Goal: Task Accomplishment & Management: Manage account settings

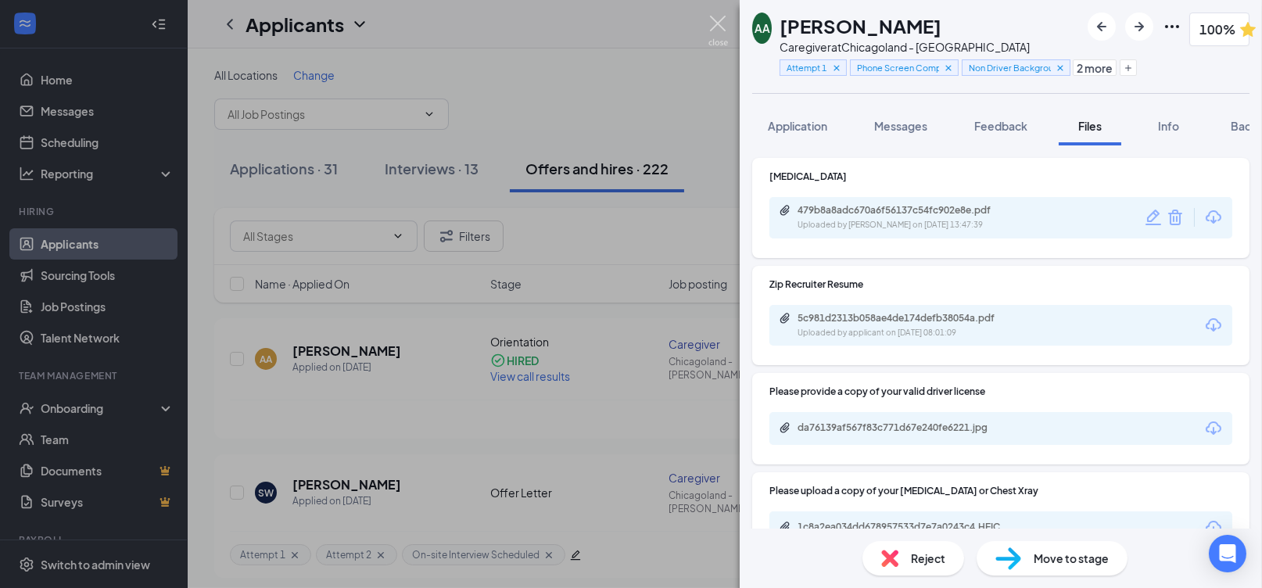
click at [719, 22] on img at bounding box center [718, 31] width 20 height 30
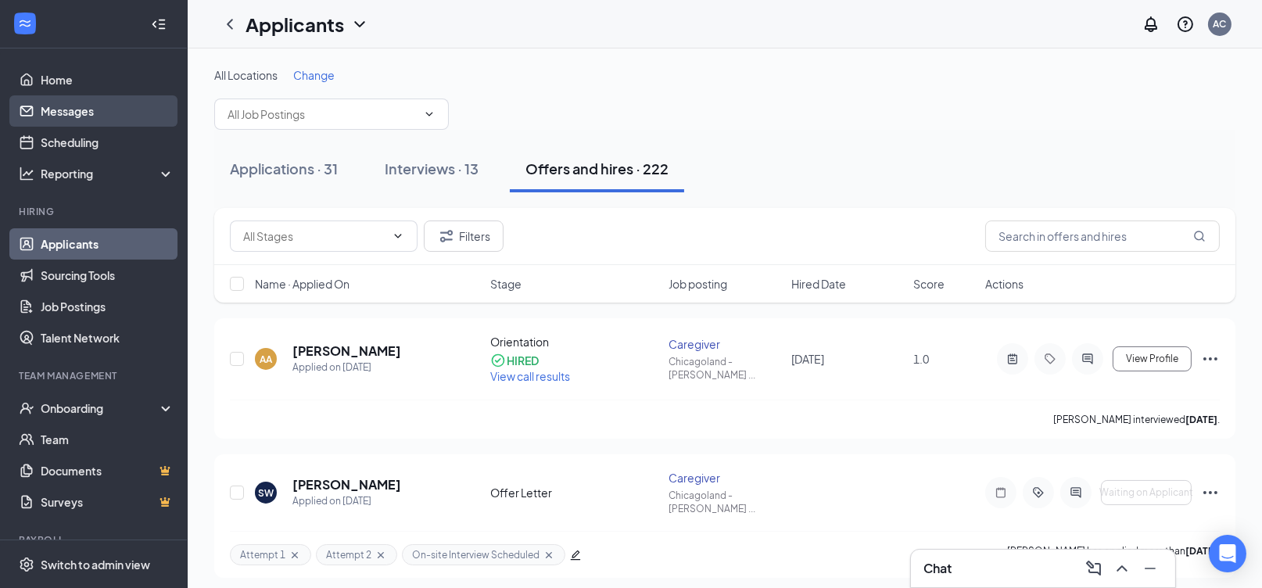
click at [102, 106] on link "Messages" at bounding box center [108, 110] width 134 height 31
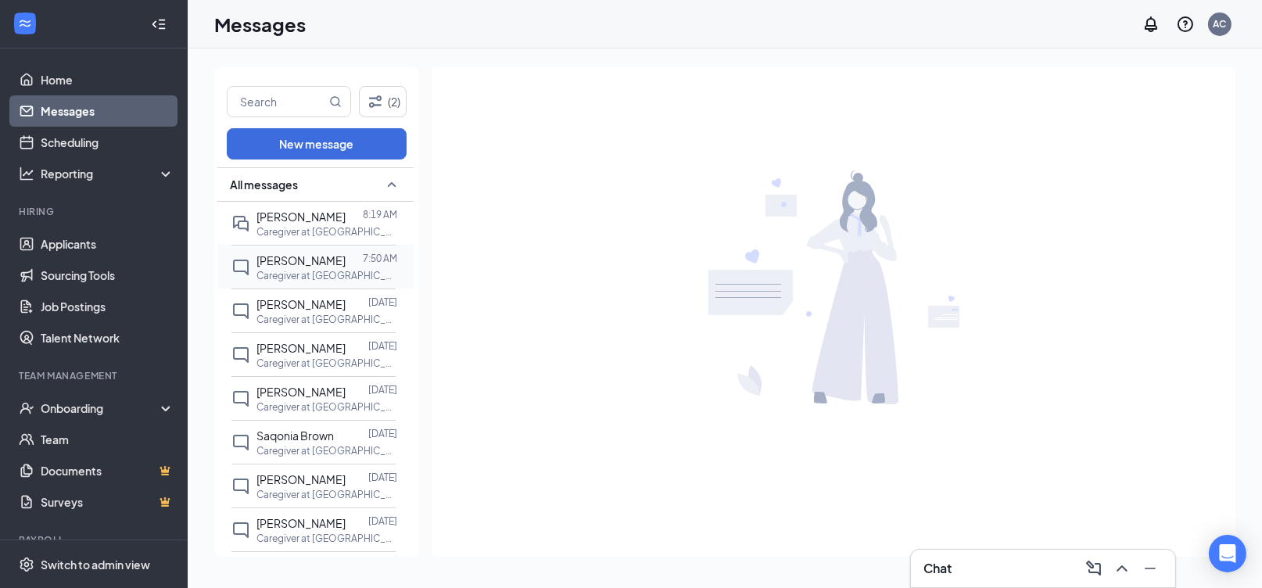
click at [365, 271] on p "Caregiver at [GEOGRAPHIC_DATA] - [GEOGRAPHIC_DATA]" at bounding box center [326, 275] width 141 height 13
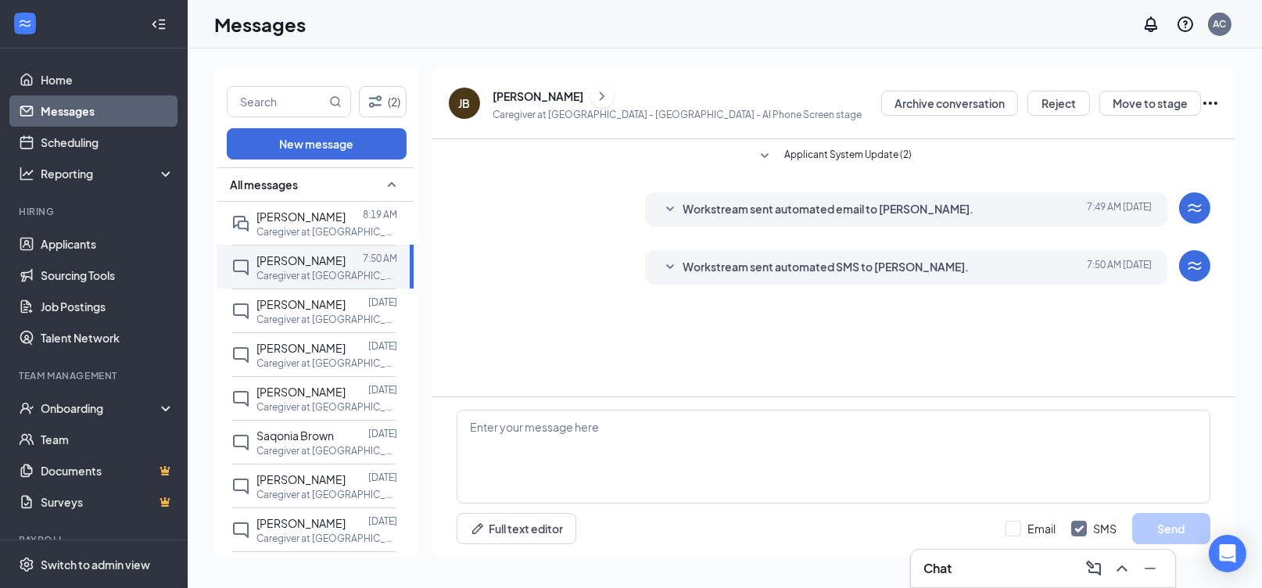
click at [594, 88] on icon "ChevronRight" at bounding box center [602, 96] width 16 height 19
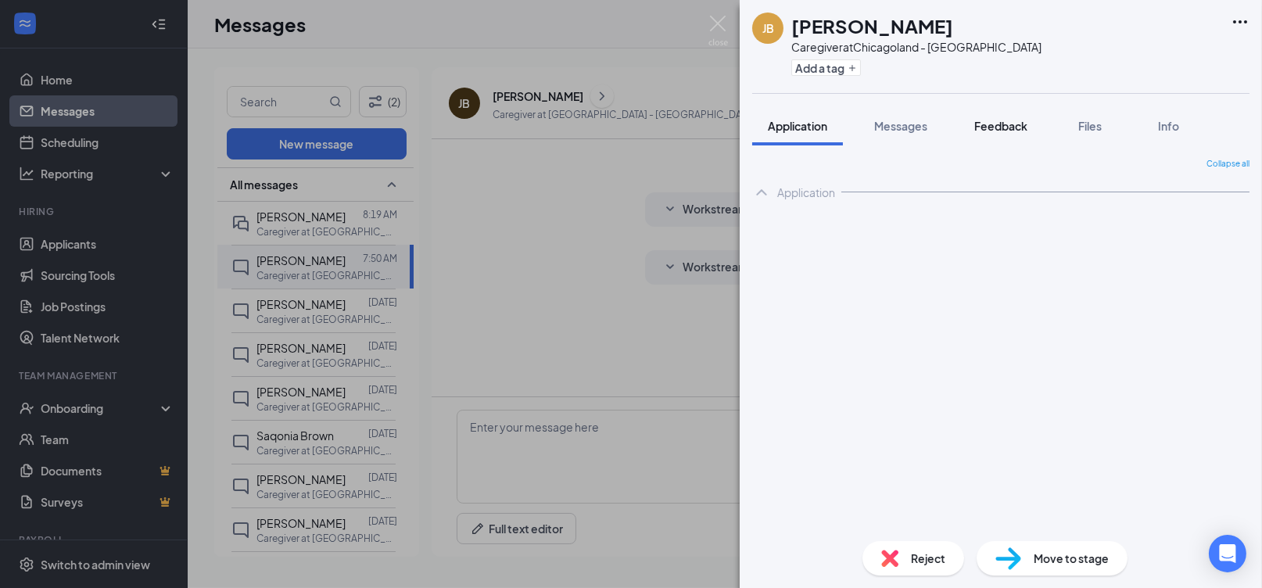
click at [1002, 124] on span "Feedback" at bounding box center [1000, 126] width 53 height 14
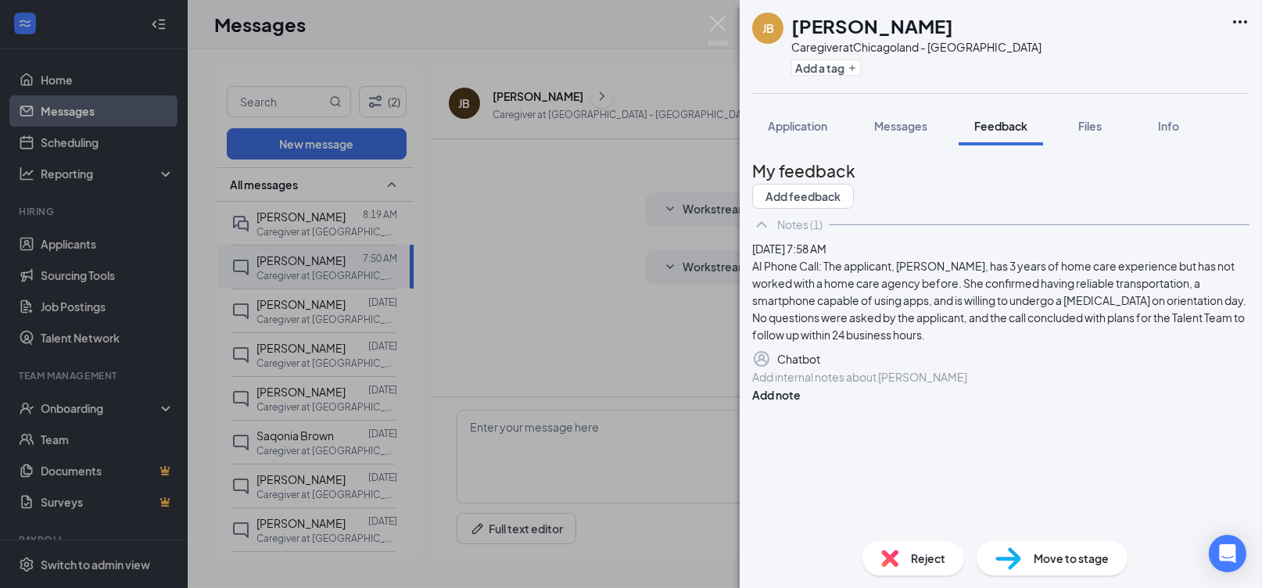
drag, startPoint x: 701, startPoint y: 13, endPoint x: 690, endPoint y: 56, distance: 43.4
click at [701, 21] on div "[PERSON_NAME] Caregiver at [GEOGRAPHIC_DATA] - Skokie Add a tag Application Mes…" at bounding box center [631, 294] width 1262 height 588
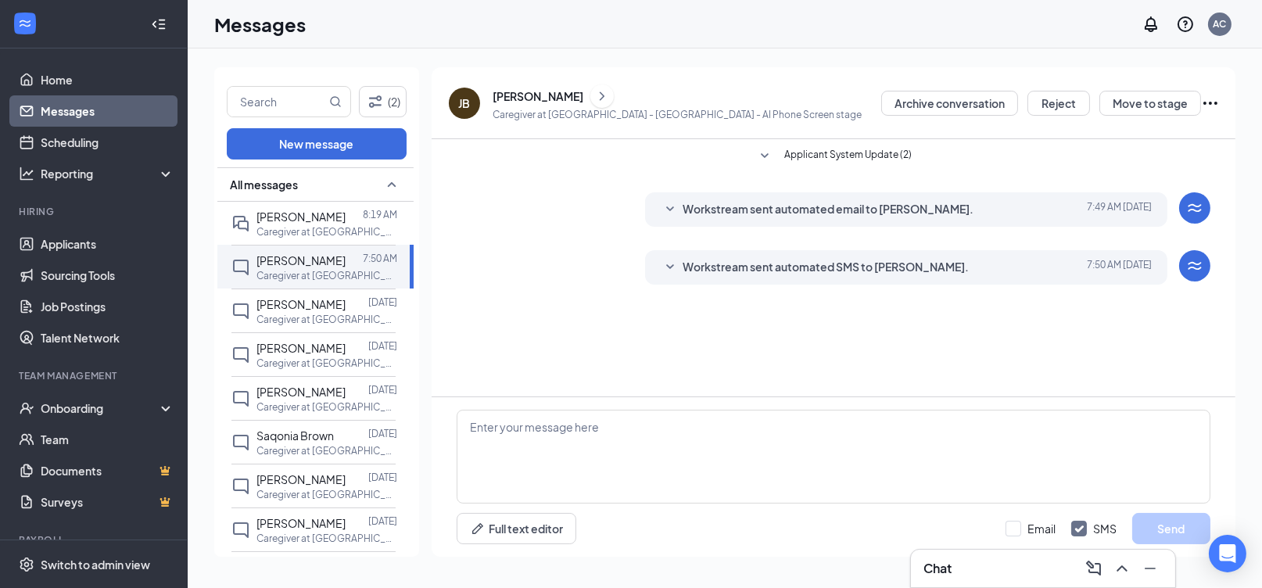
click at [594, 100] on icon "ChevronRight" at bounding box center [602, 96] width 16 height 19
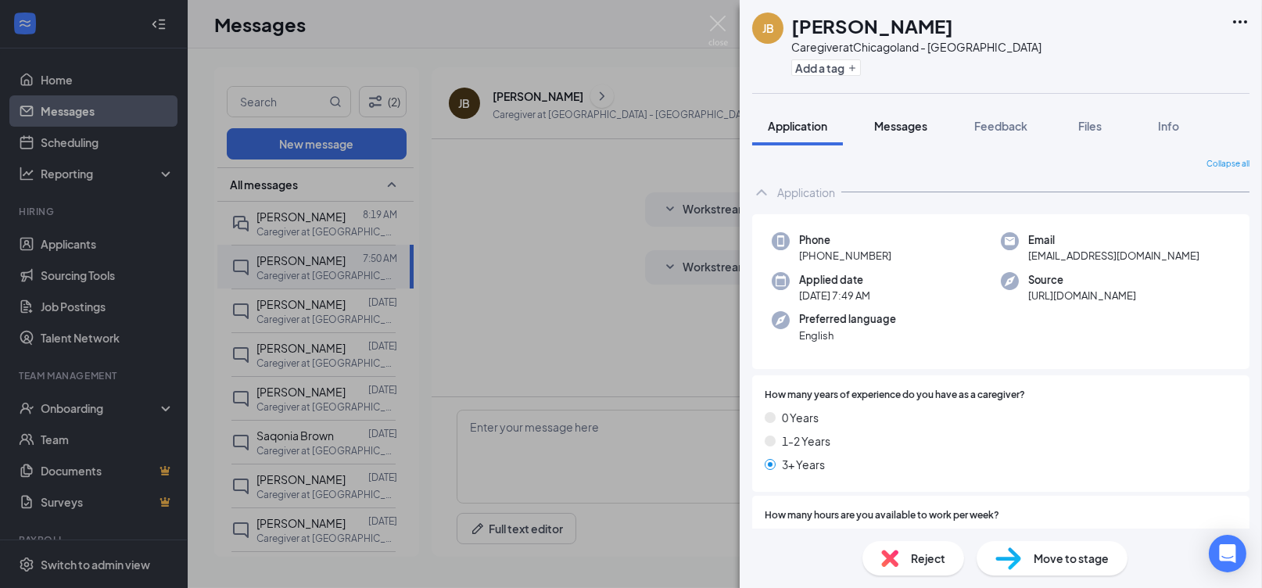
click at [909, 124] on span "Messages" at bounding box center [900, 126] width 53 height 14
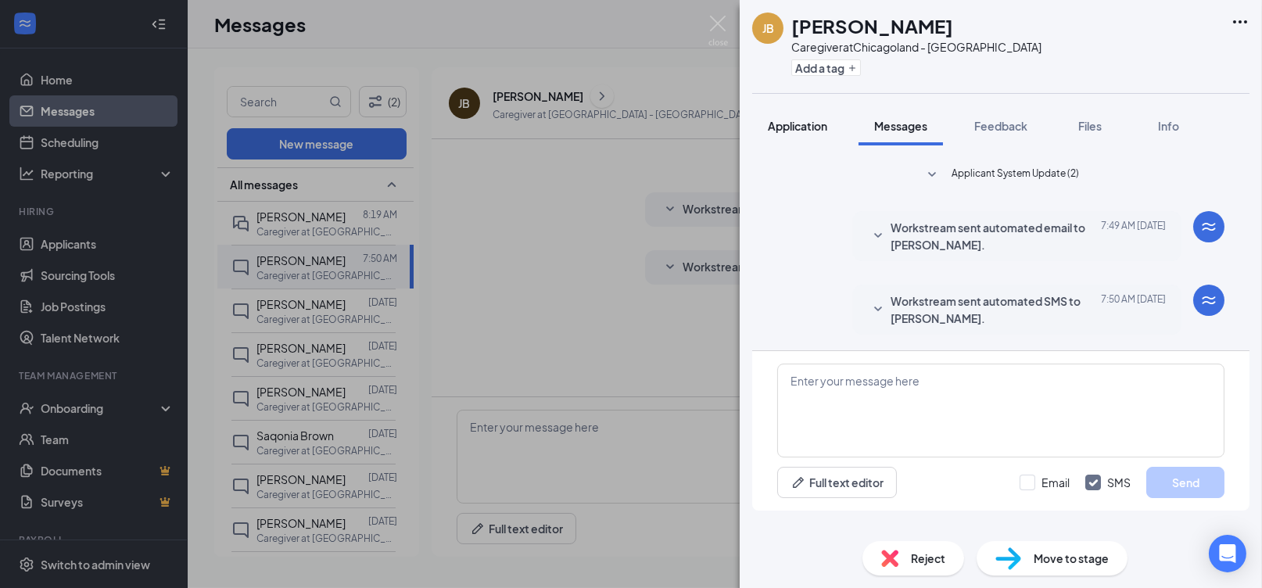
click at [809, 123] on span "Application" at bounding box center [797, 126] width 59 height 14
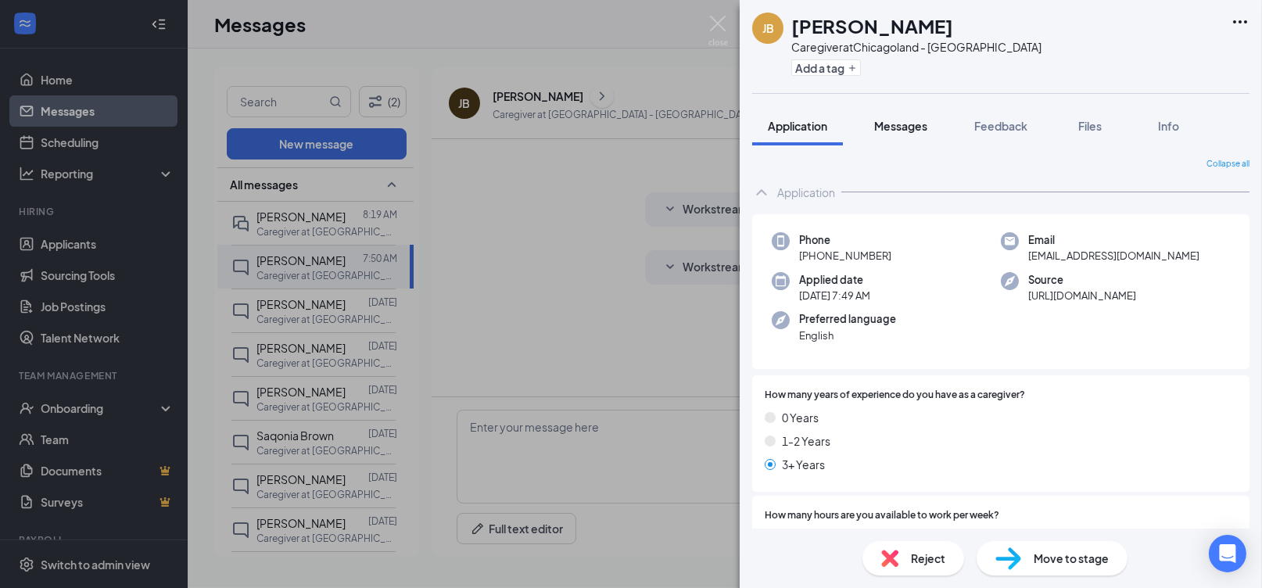
click at [905, 125] on span "Messages" at bounding box center [900, 126] width 53 height 14
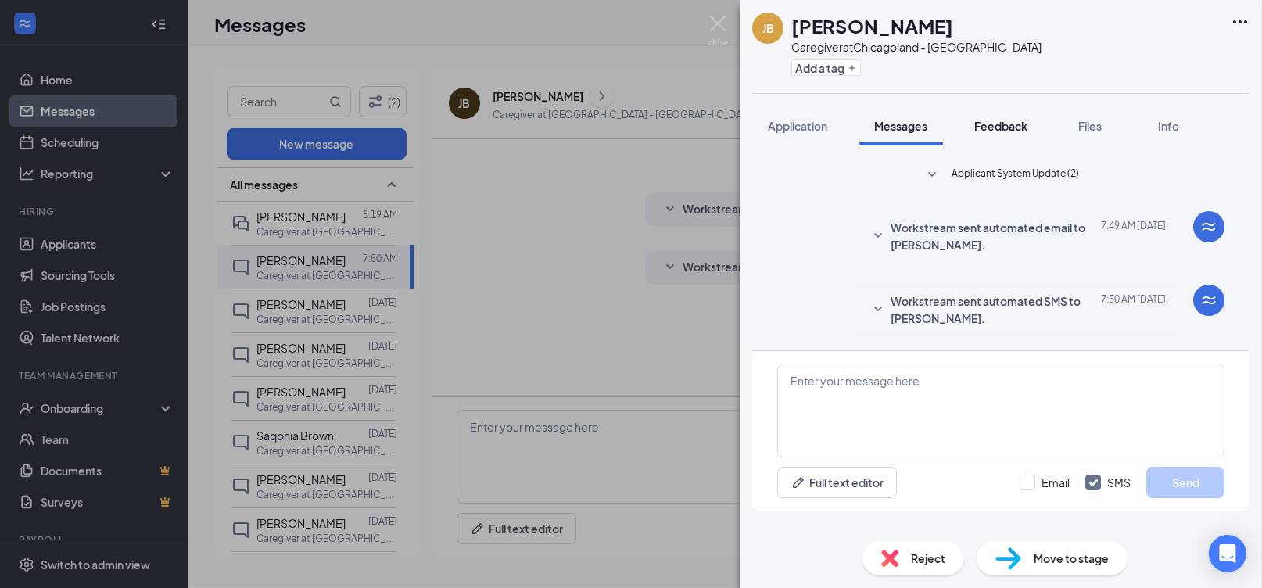
click at [1011, 127] on span "Feedback" at bounding box center [1000, 126] width 53 height 14
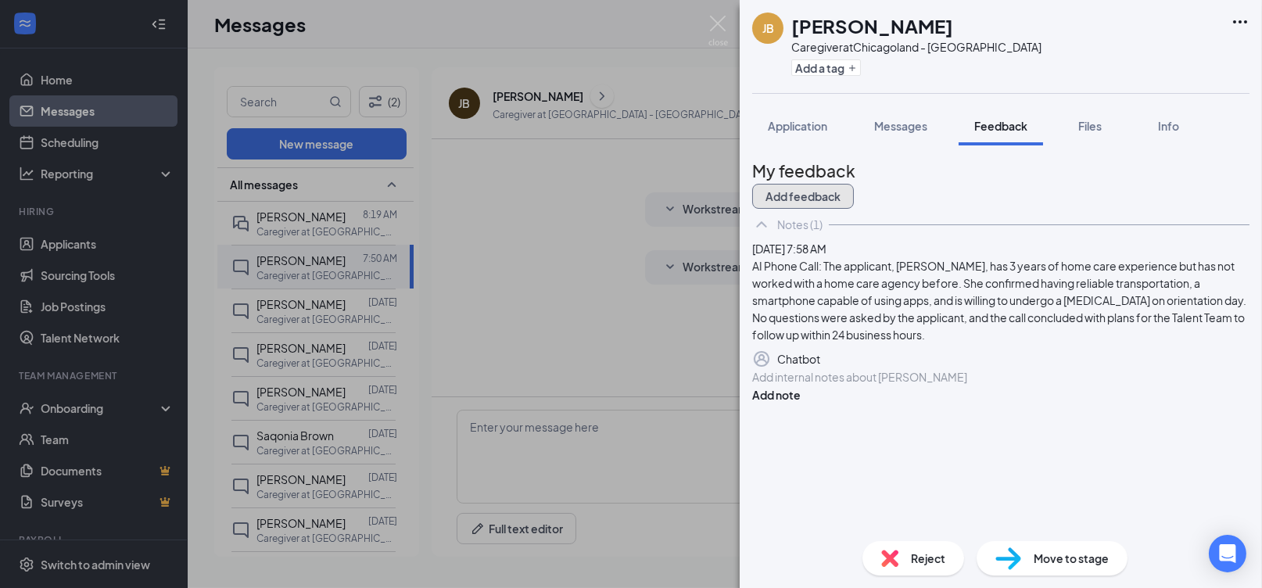
click at [854, 185] on button "Add feedback" at bounding box center [803, 196] width 102 height 25
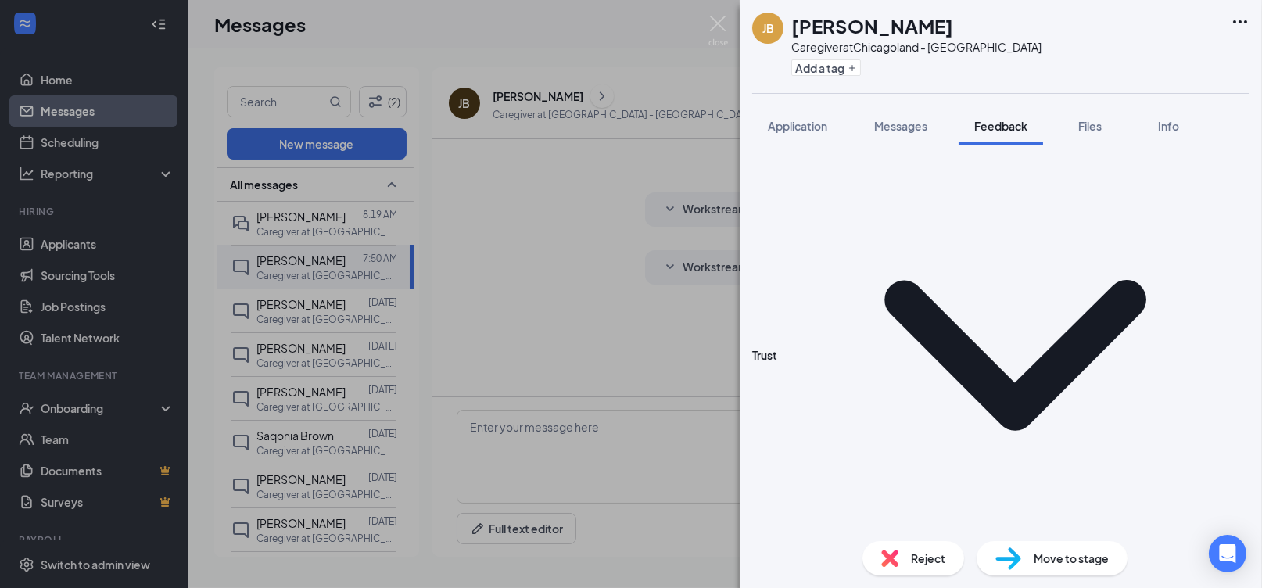
scroll to position [1589, 0]
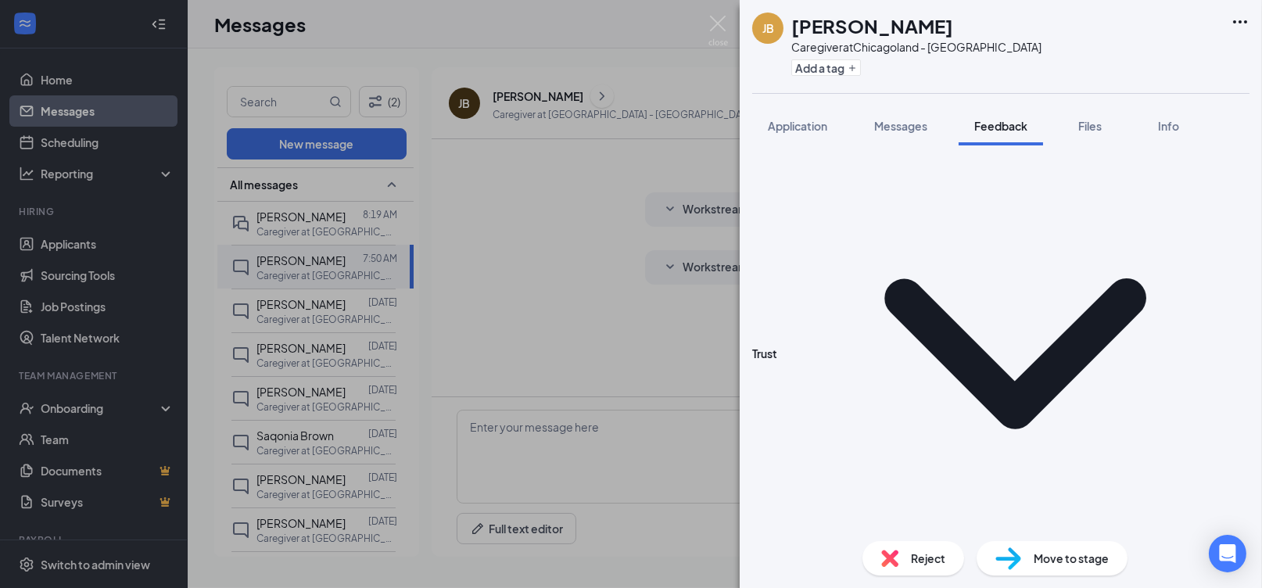
click at [1017, 131] on span "Feedback" at bounding box center [1000, 126] width 53 height 14
click at [873, 123] on button "Messages" at bounding box center [901, 125] width 84 height 39
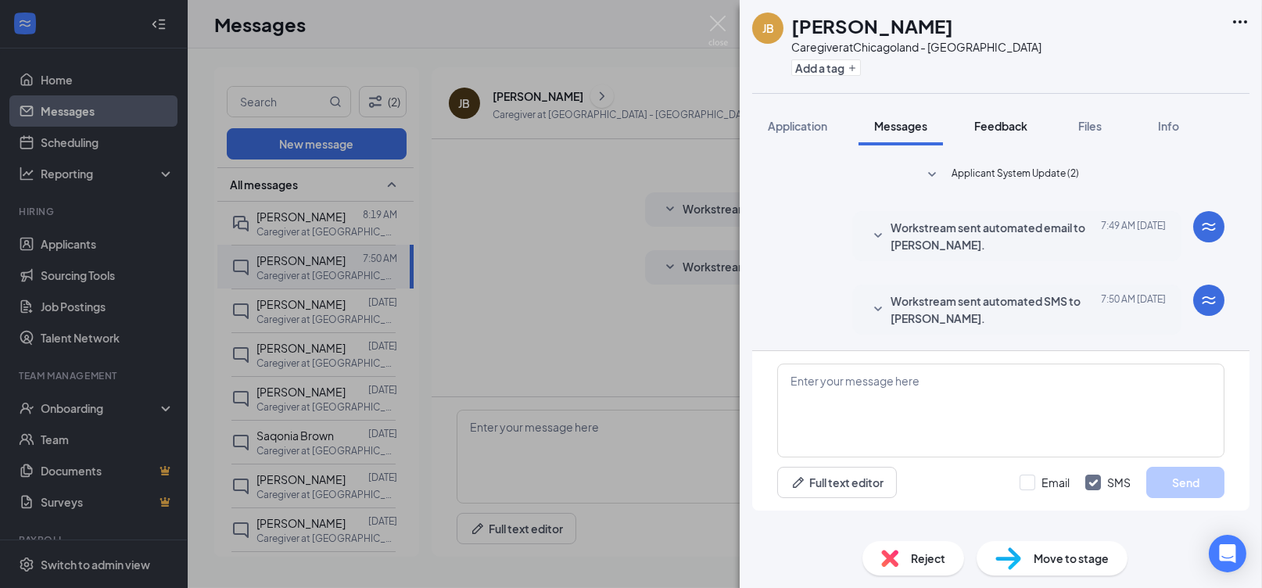
click at [1025, 126] on span "Feedback" at bounding box center [1000, 126] width 53 height 14
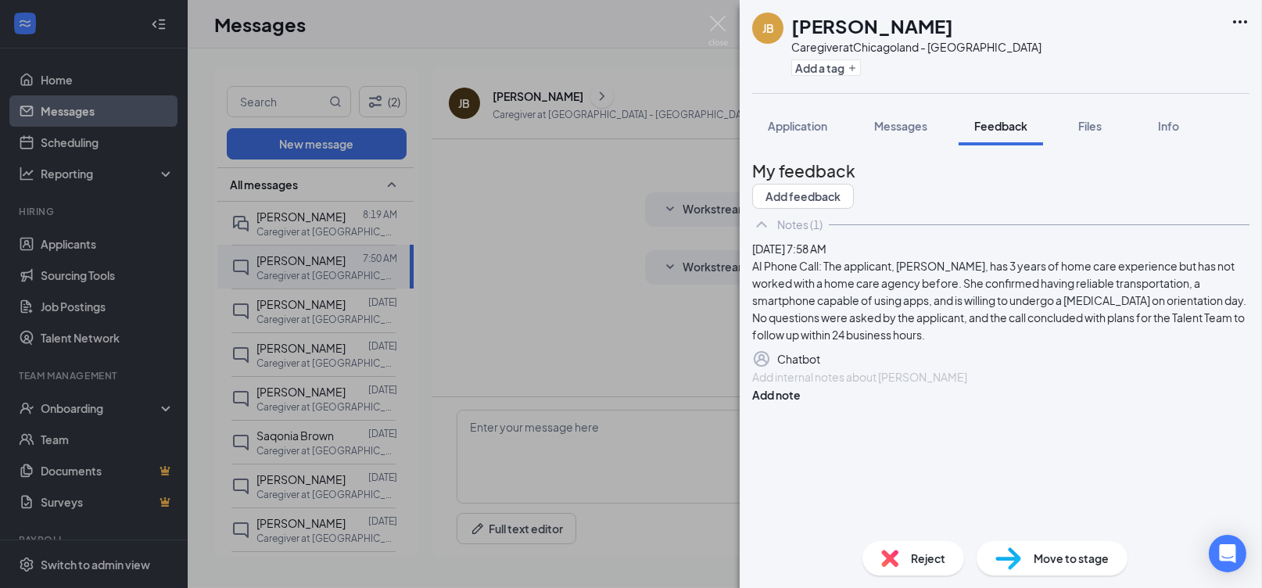
click at [961, 386] on div at bounding box center [1001, 377] width 496 height 16
click at [644, 20] on div "[PERSON_NAME] Caregiver at [GEOGRAPHIC_DATA] - Skokie Add a tag Application Mes…" at bounding box center [631, 294] width 1262 height 588
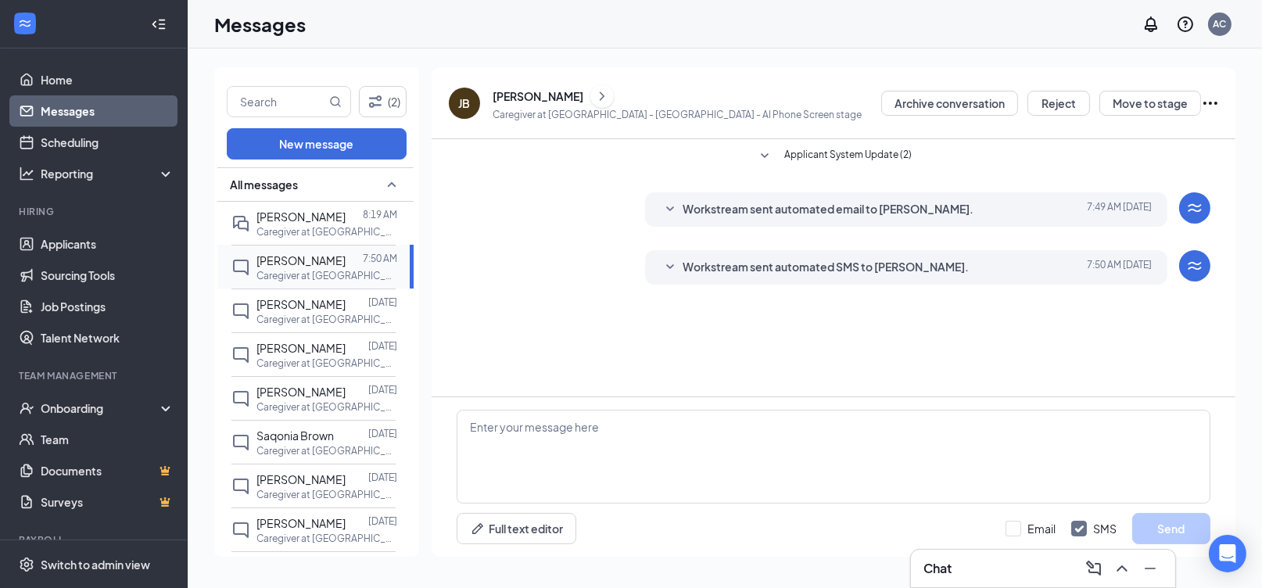
click at [307, 264] on span "[PERSON_NAME]" at bounding box center [300, 260] width 89 height 14
click at [594, 99] on icon "ChevronRight" at bounding box center [602, 96] width 16 height 19
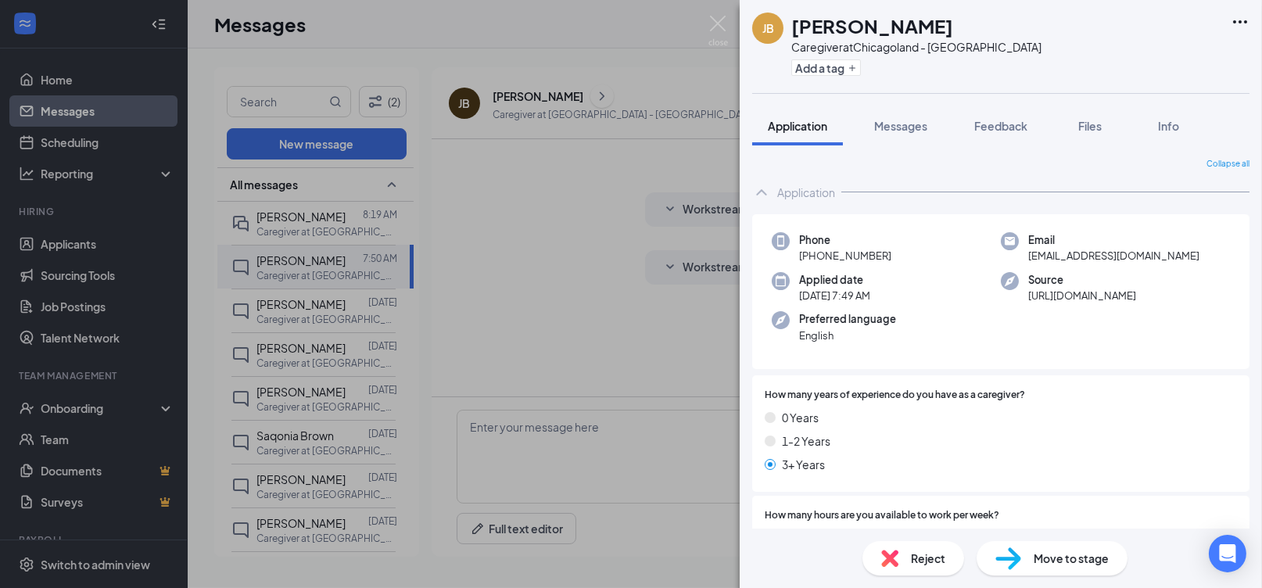
click at [1030, 543] on div "Move to stage" at bounding box center [1052, 558] width 151 height 34
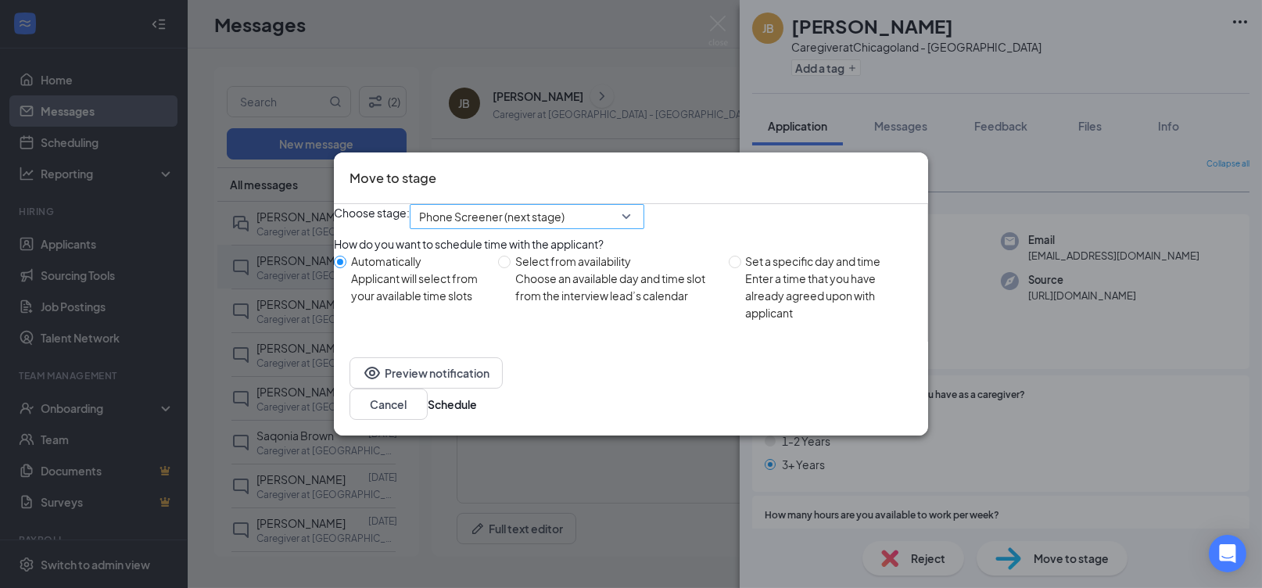
click at [565, 227] on span "Phone Screener (next stage)" at bounding box center [491, 216] width 145 height 23
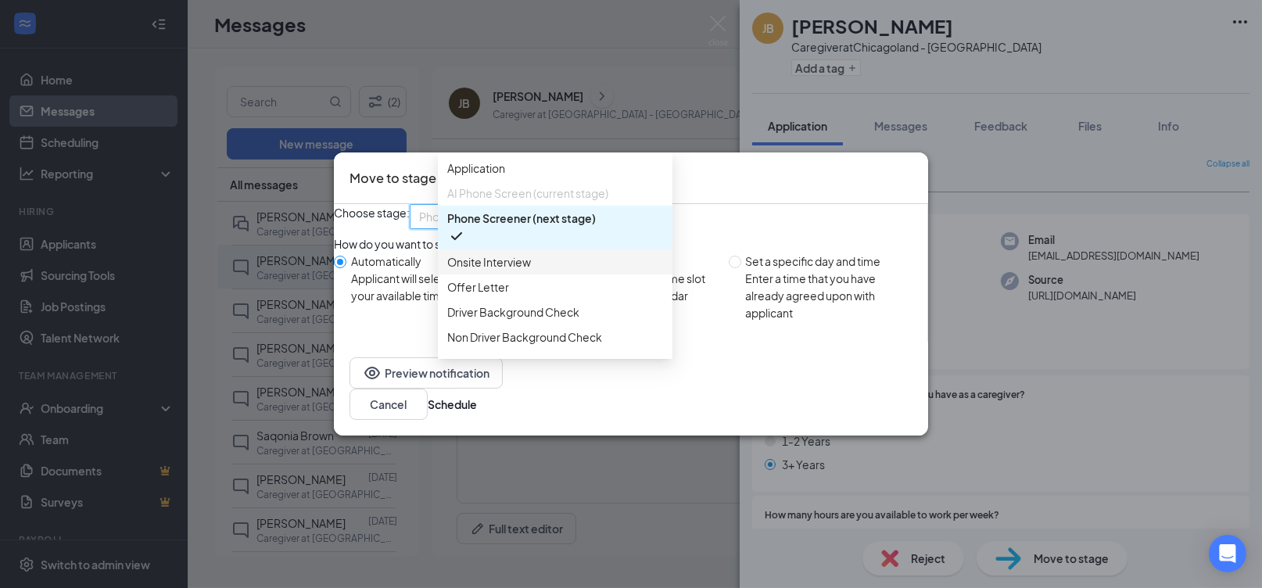
click at [538, 271] on span "Onsite Interview" at bounding box center [555, 261] width 216 height 17
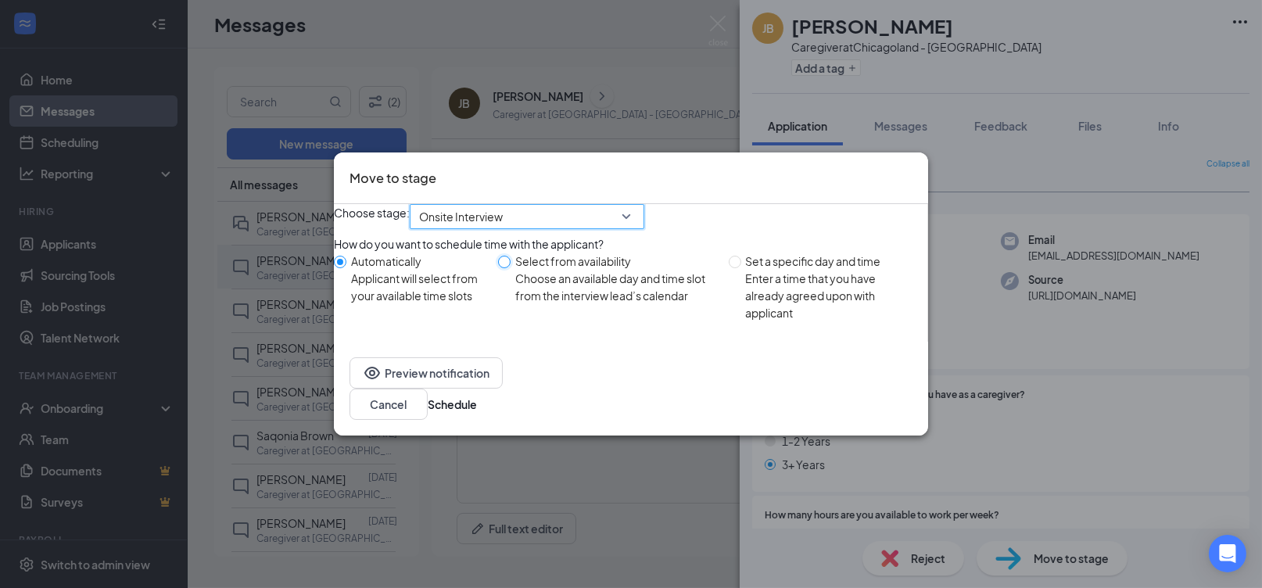
click at [511, 268] on input "Select from availability Choose an available day and time slot from the intervi…" at bounding box center [504, 262] width 13 height 13
radio input "true"
radio input "false"
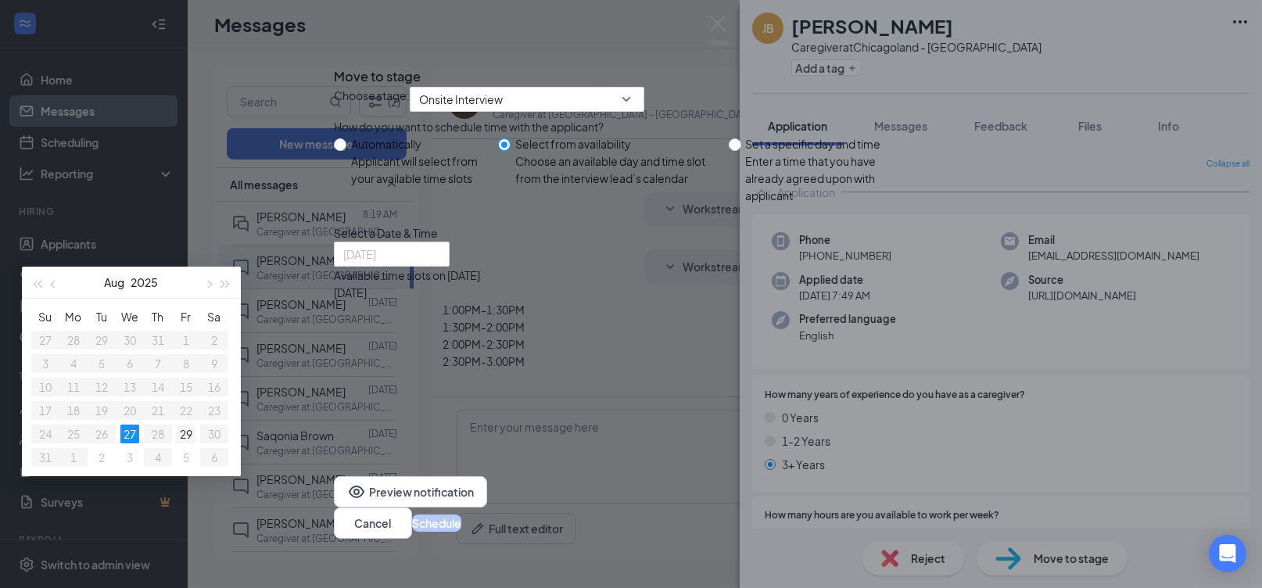
click at [195, 443] on div "29" at bounding box center [186, 434] width 19 height 19
type input "[DATE]"
click at [633, 387] on div "11:00AM - 11:30AM" at bounding box center [483, 378] width 299 height 17
click at [461, 515] on button "Schedule" at bounding box center [436, 523] width 49 height 17
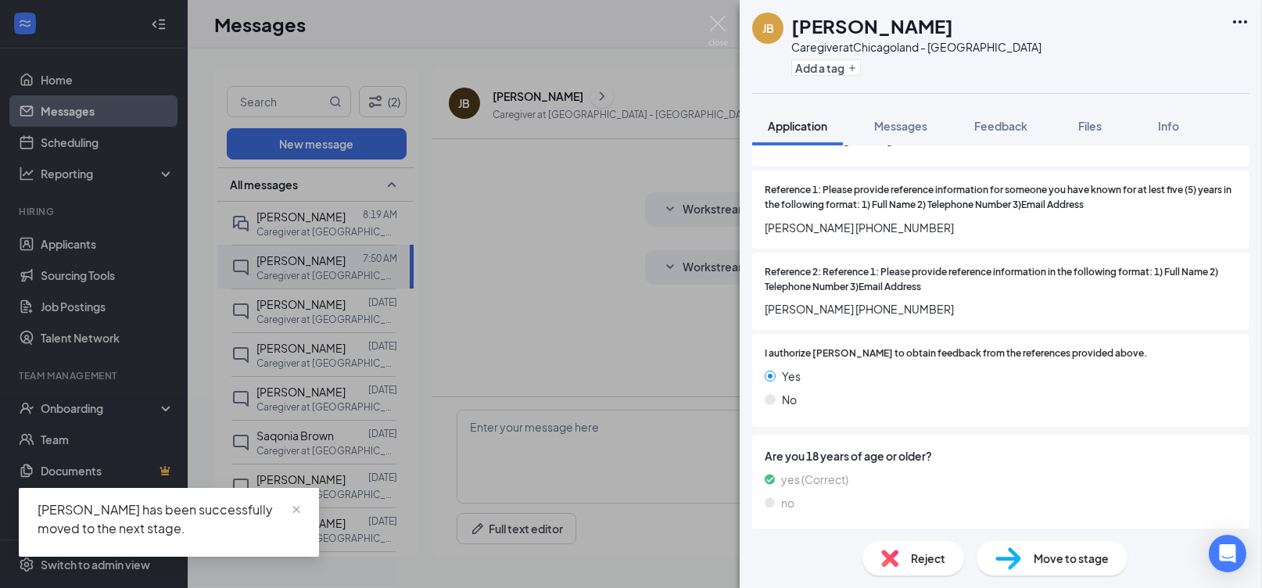
scroll to position [1991, 0]
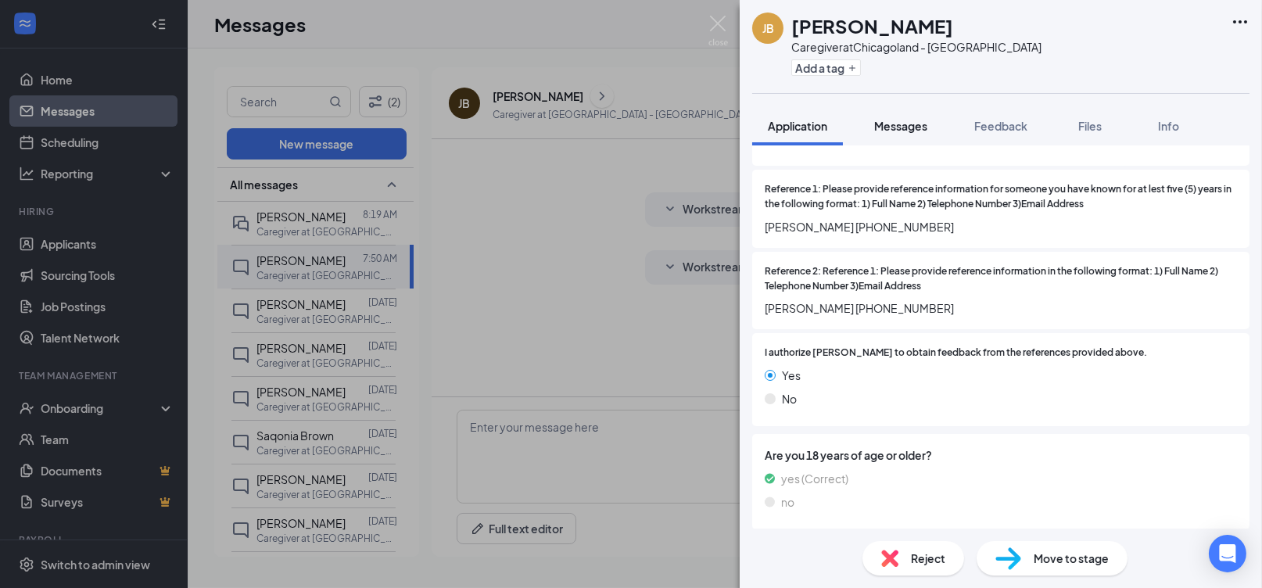
click at [908, 124] on span "Messages" at bounding box center [900, 126] width 53 height 14
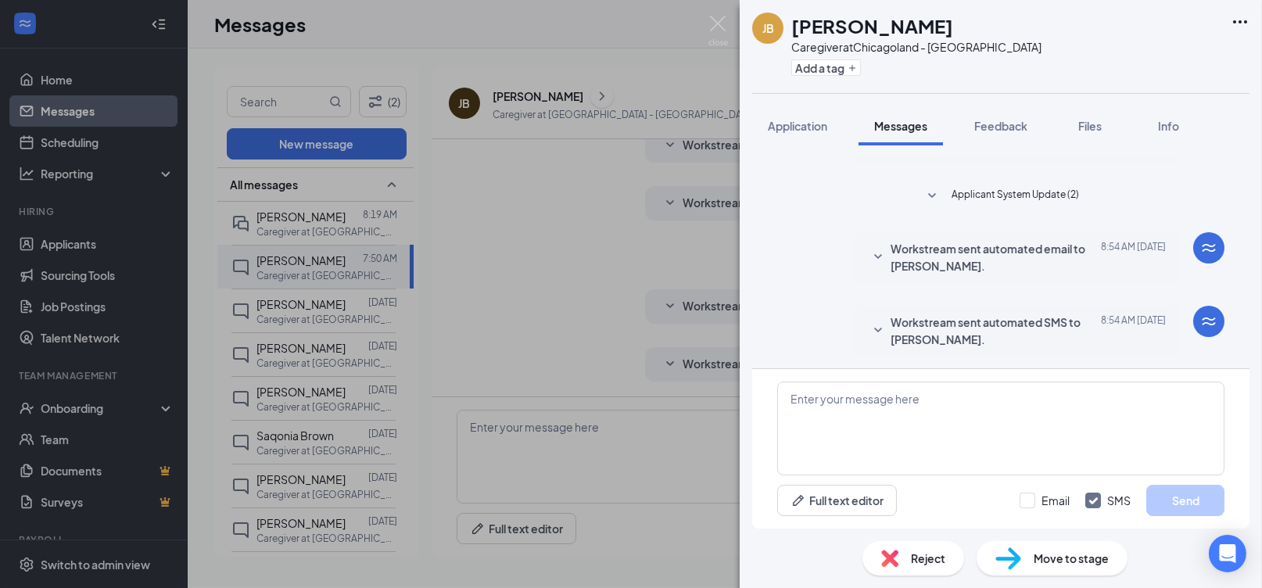
scroll to position [174, 0]
click at [795, 123] on span "Application" at bounding box center [797, 126] width 59 height 14
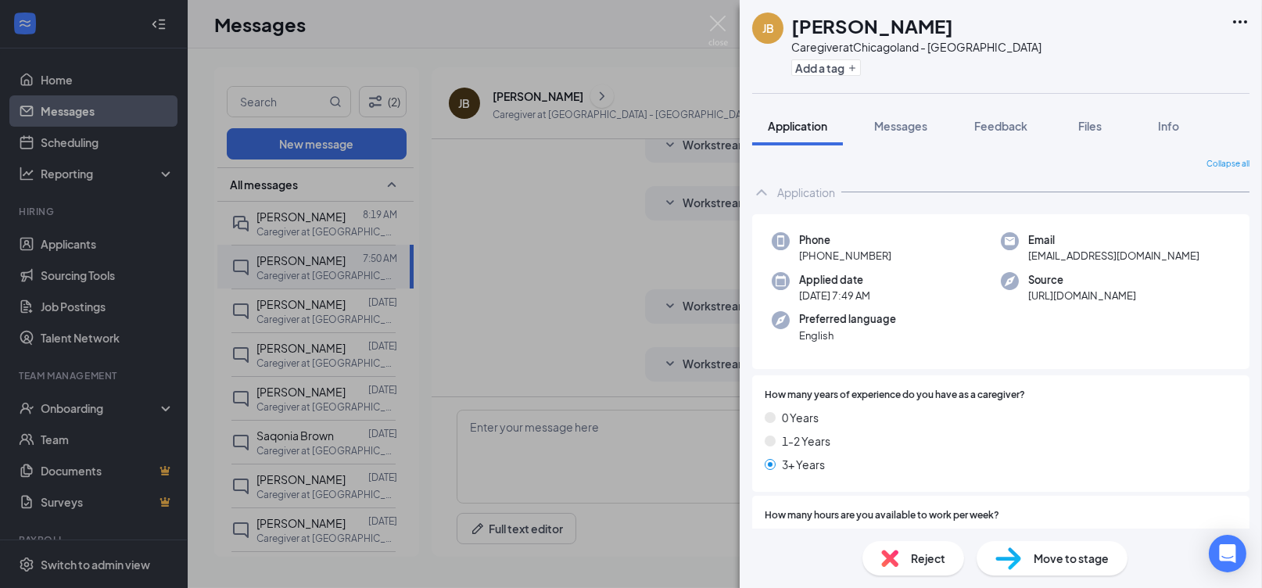
click at [1009, 124] on span "Feedback" at bounding box center [1000, 126] width 53 height 14
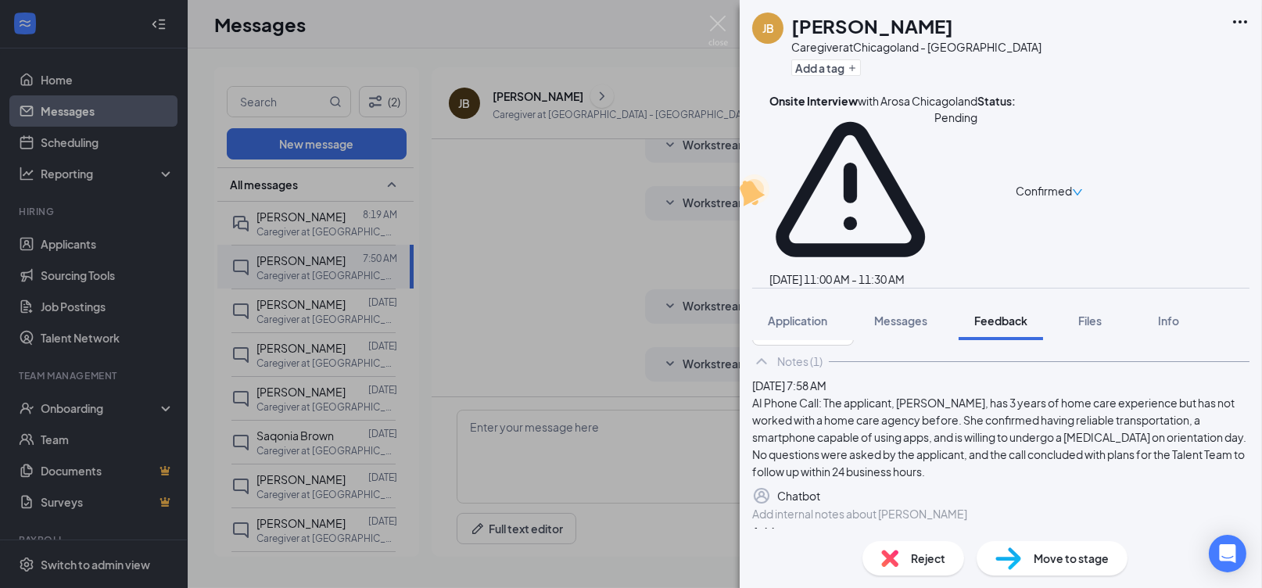
scroll to position [56, 0]
click at [761, 353] on icon "ChevronUp" at bounding box center [761, 362] width 19 height 19
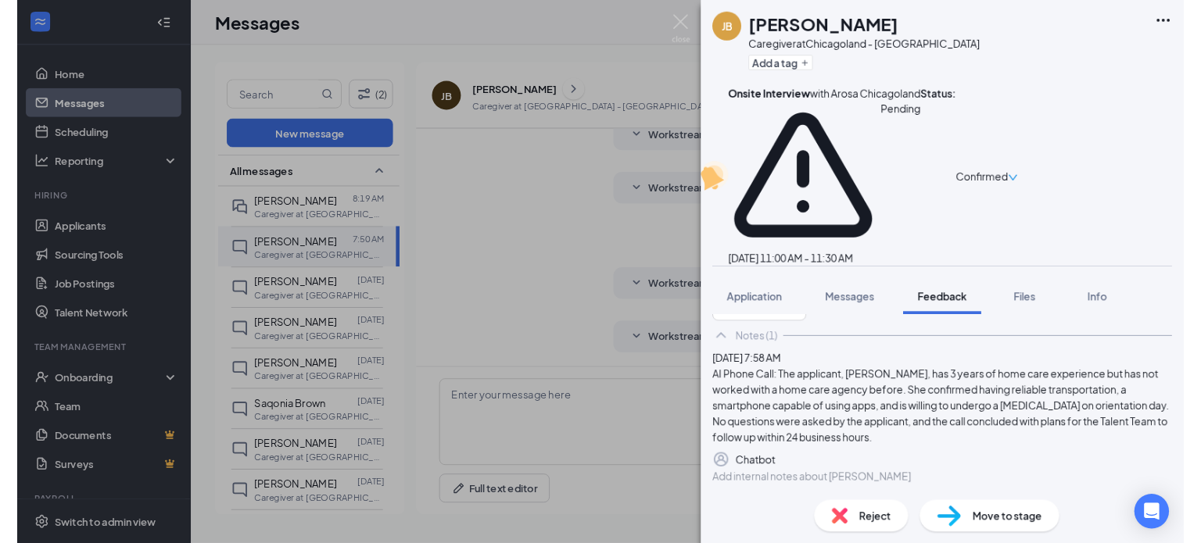
scroll to position [0, 0]
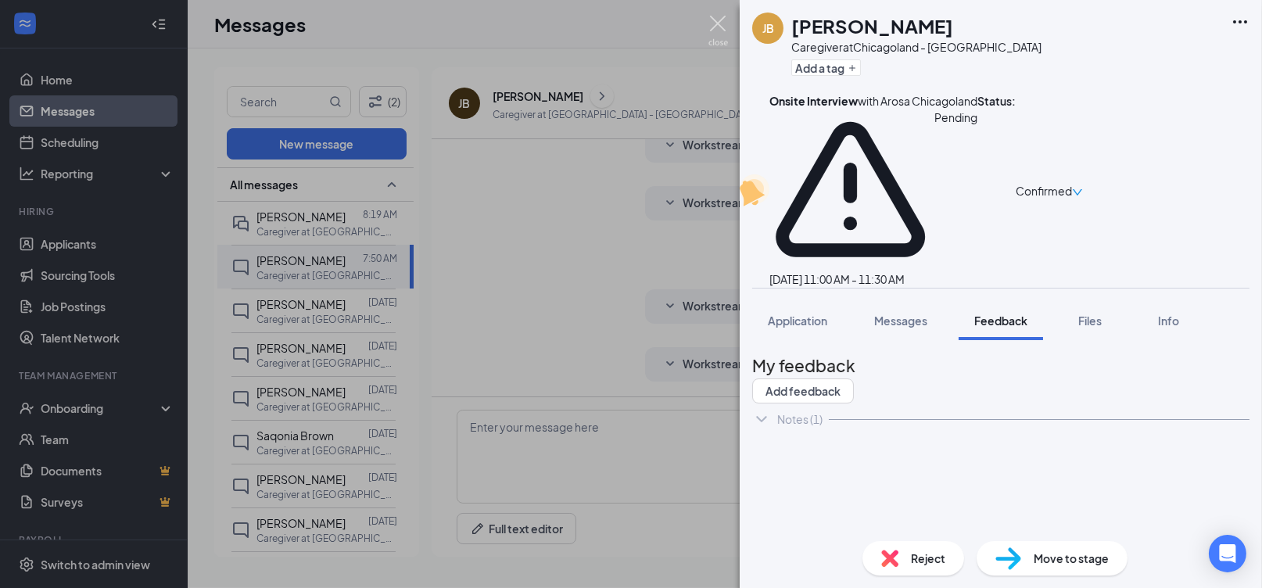
click at [724, 22] on img at bounding box center [718, 31] width 20 height 30
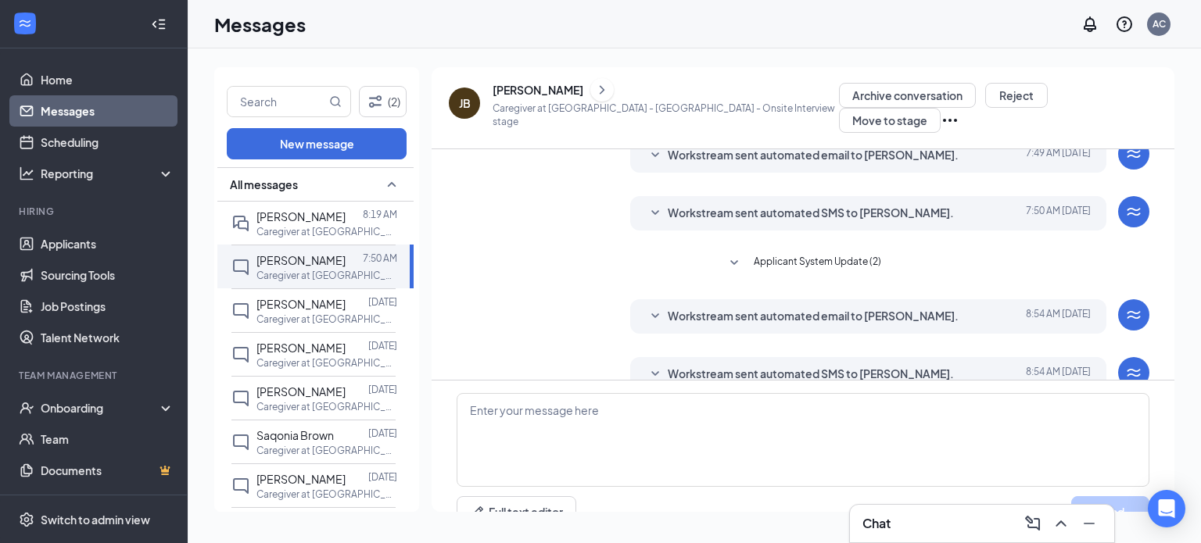
scroll to position [64, 0]
click at [299, 232] on p "Caregiver at [GEOGRAPHIC_DATA]- [GEOGRAPHIC_DATA]" at bounding box center [326, 231] width 141 height 13
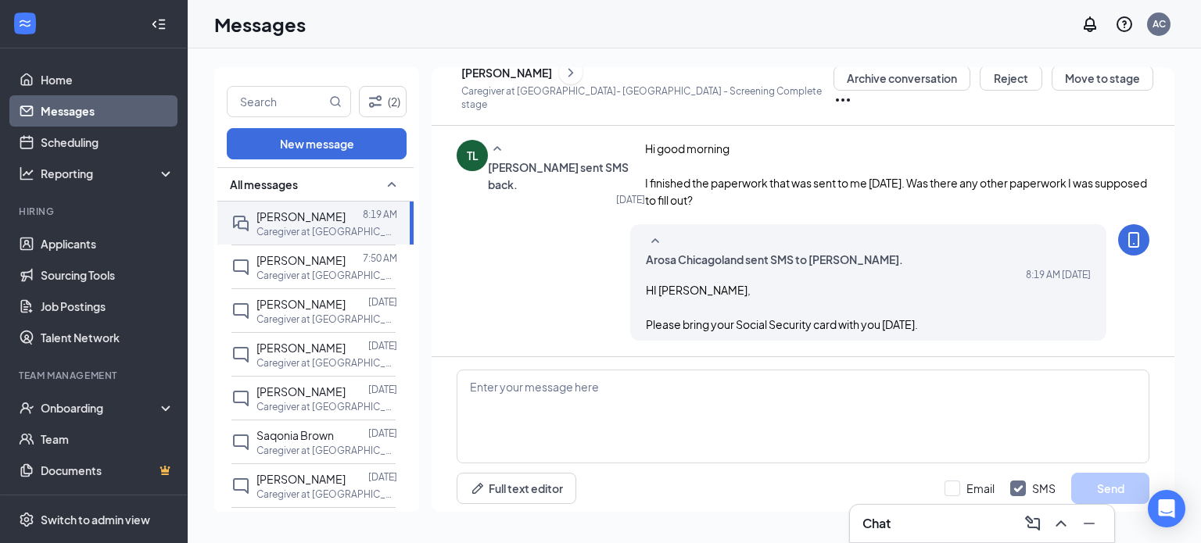
scroll to position [728, 0]
click at [579, 79] on icon "ChevronRight" at bounding box center [571, 72] width 16 height 19
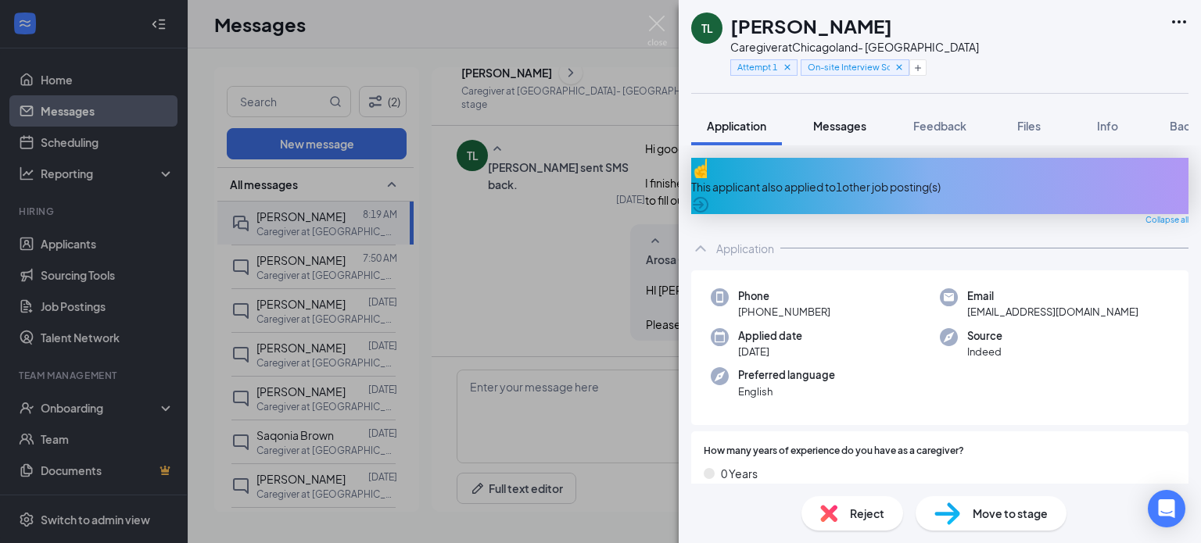
click at [863, 134] on button "Messages" at bounding box center [840, 125] width 84 height 39
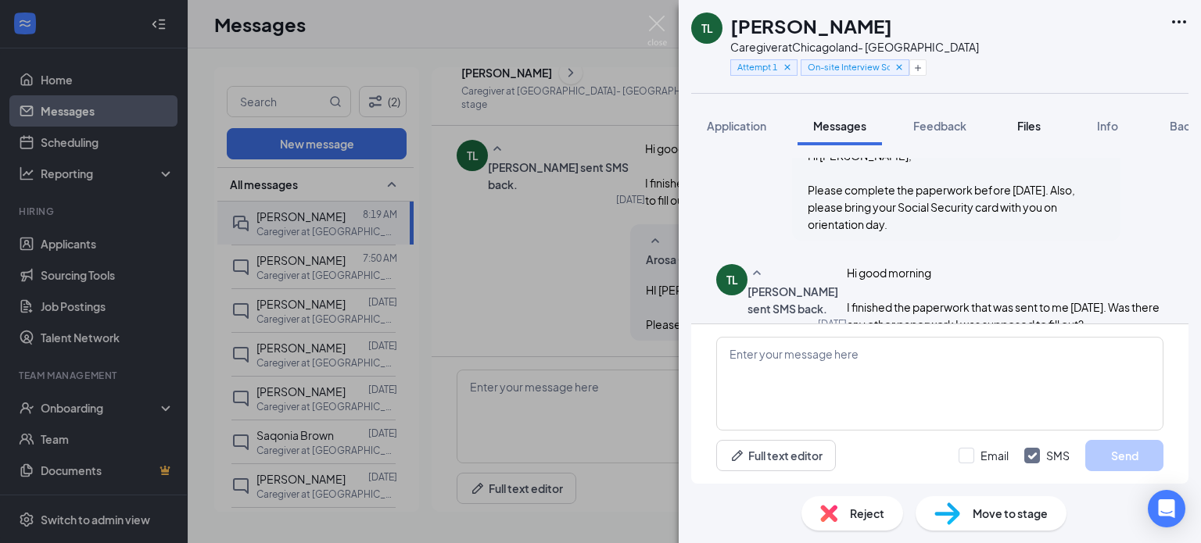
scroll to position [848, 0]
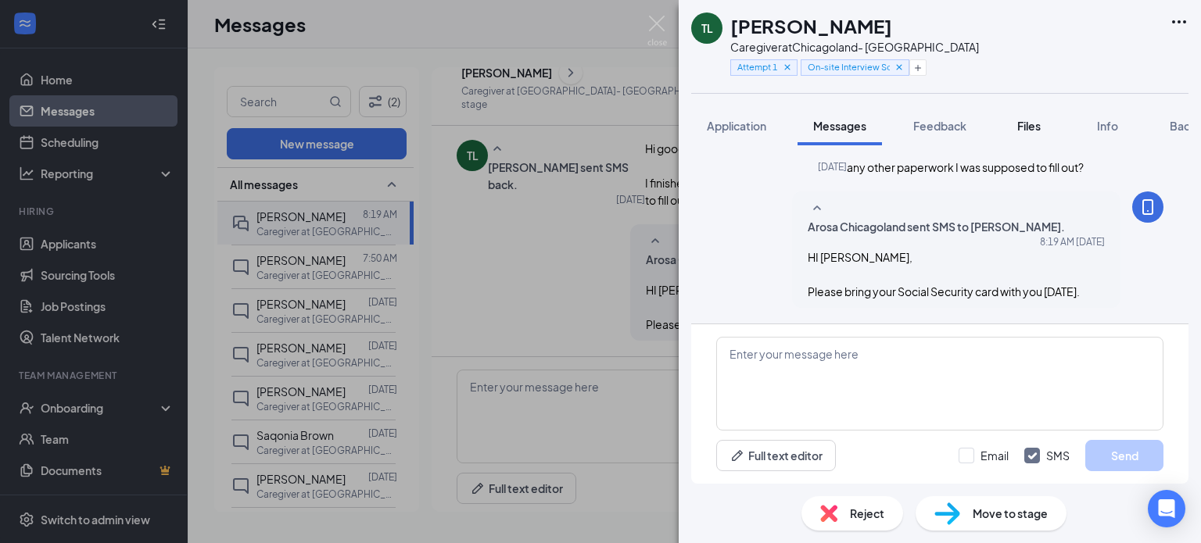
click at [1037, 125] on span "Files" at bounding box center [1028, 126] width 23 height 14
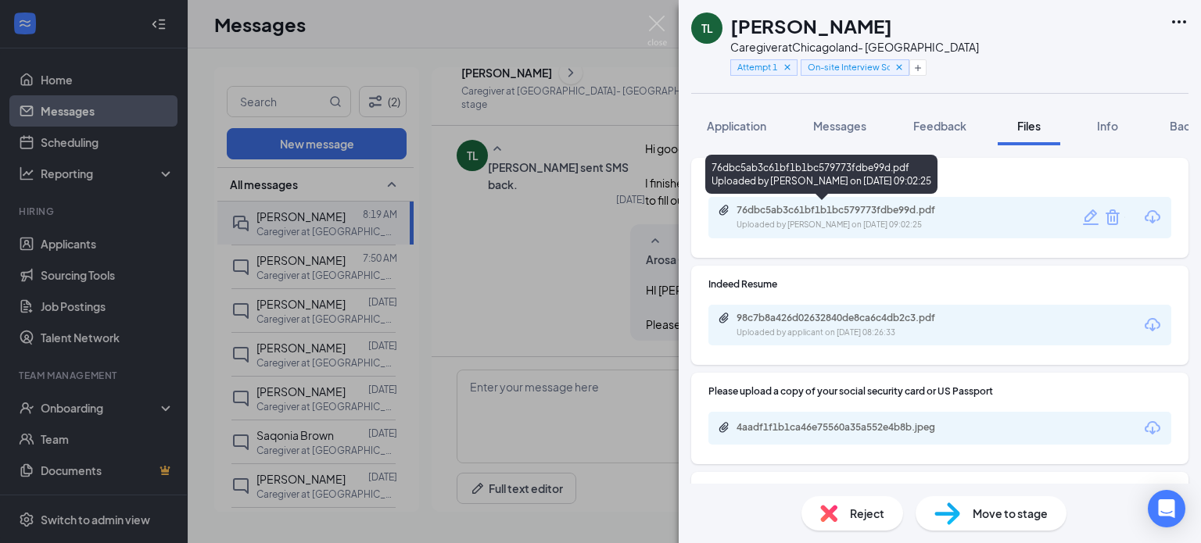
click at [791, 221] on div "Uploaded by [PERSON_NAME] on [DATE] 09:02:25" at bounding box center [854, 225] width 235 height 13
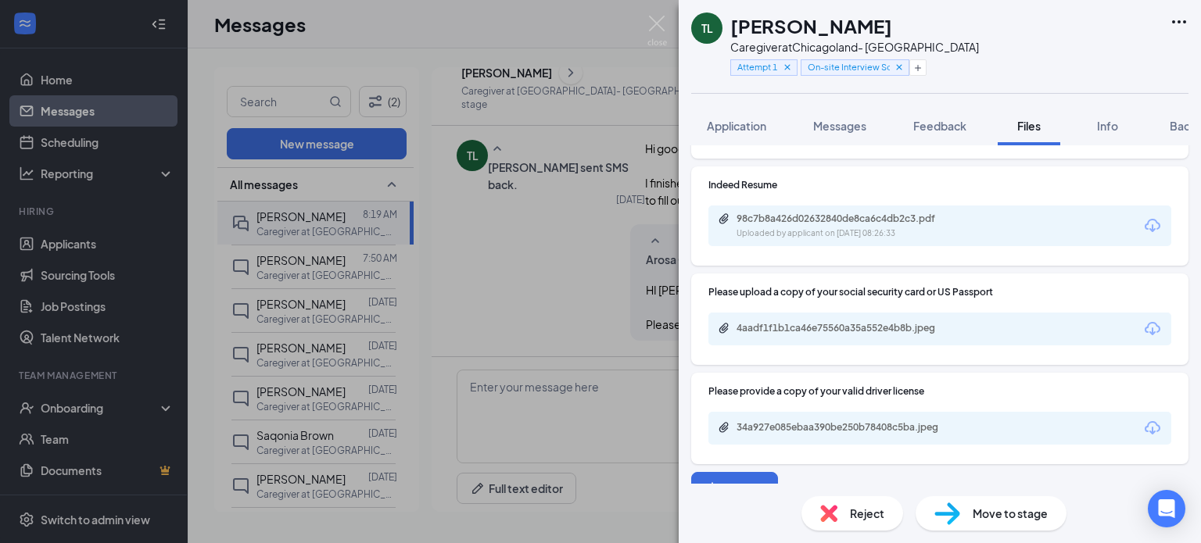
scroll to position [119, 0]
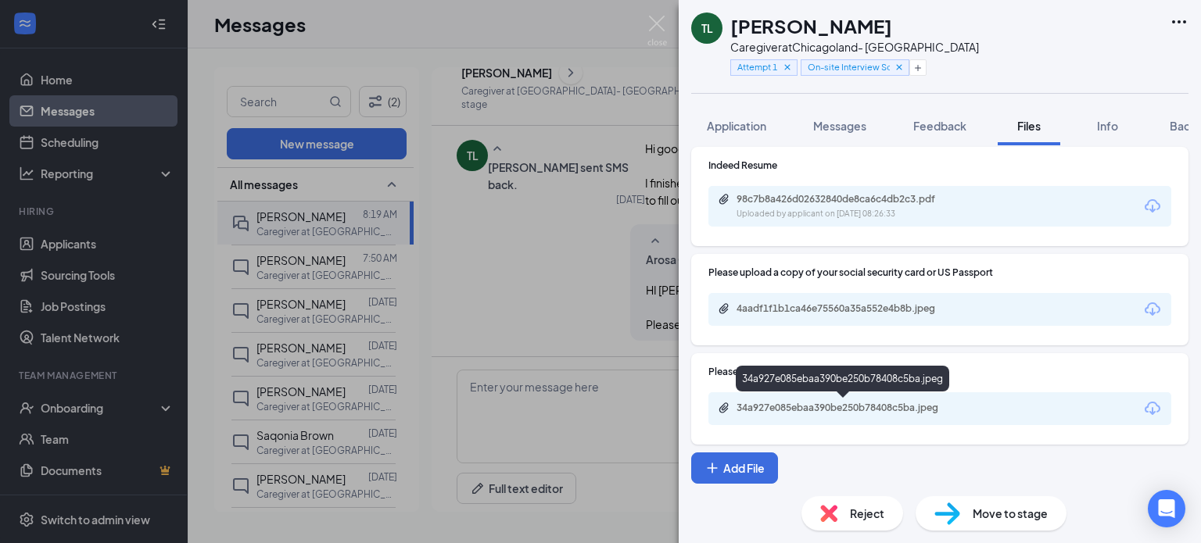
click at [848, 415] on div "34a927e085ebaa390be250b78408c5ba.jpeg" at bounding box center [844, 409] width 253 height 15
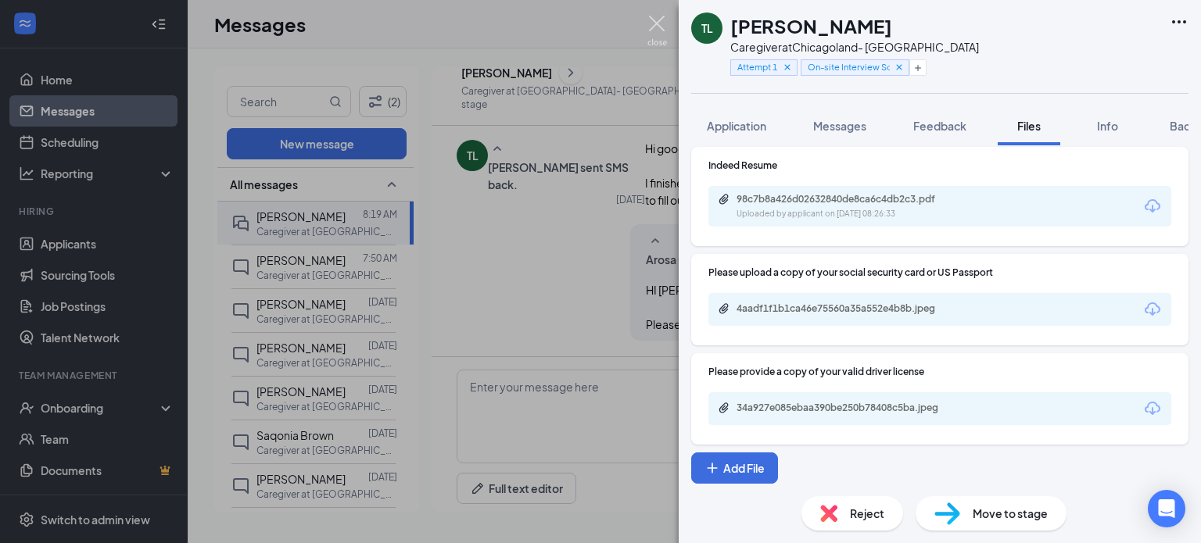
click at [665, 24] on img at bounding box center [657, 31] width 20 height 30
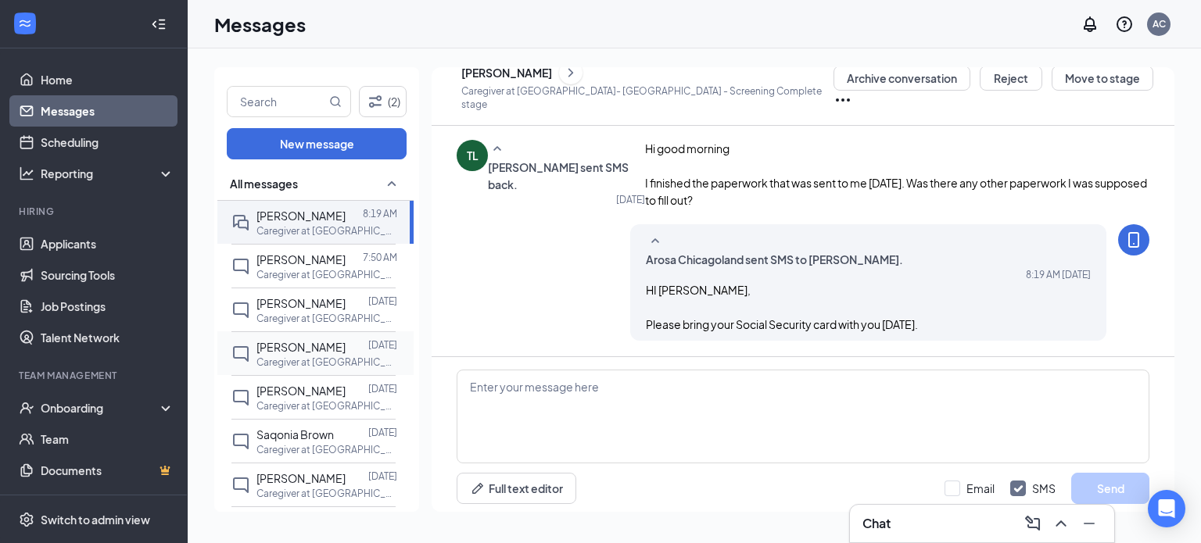
scroll to position [2, 0]
